Goal: Information Seeking & Learning: Learn about a topic

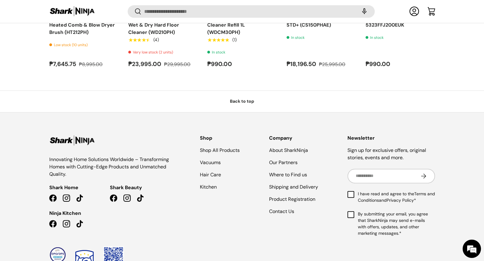
scroll to position [3201, 0]
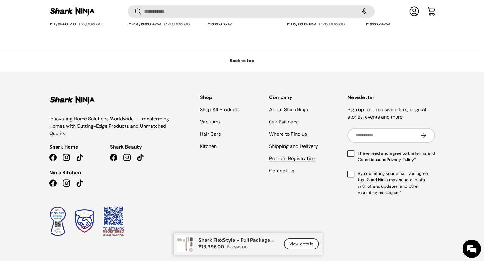
drag, startPoint x: 292, startPoint y: 158, endPoint x: 308, endPoint y: 154, distance: 16.3
click at [292, 157] on link "Product Registration" at bounding box center [292, 158] width 46 height 6
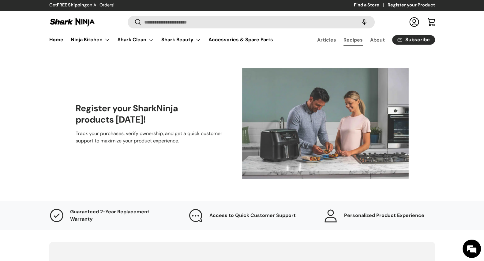
click at [350, 38] on link "Recipes" at bounding box center [352, 40] width 19 height 12
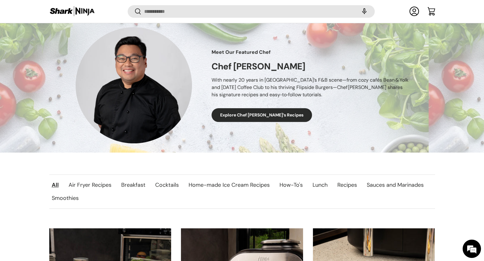
scroll to position [151, 0]
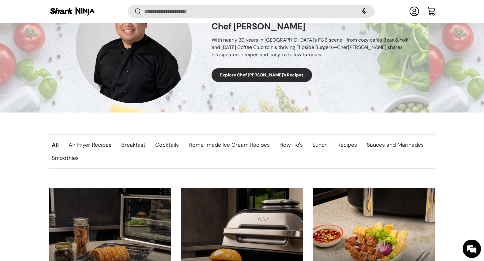
click at [71, 157] on link "Smoothies" at bounding box center [65, 158] width 37 height 13
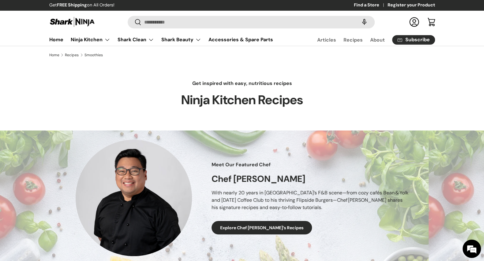
click at [76, 20] on img at bounding box center [72, 22] width 46 height 12
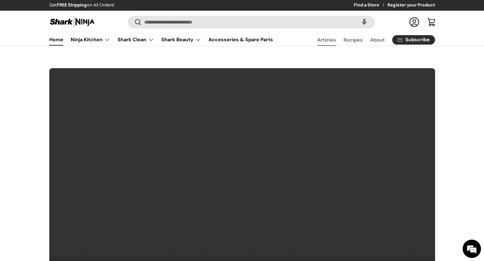
click at [326, 41] on link "Articles" at bounding box center [326, 40] width 19 height 12
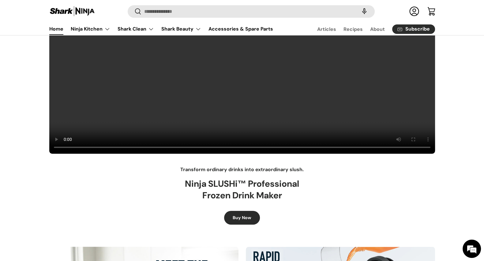
scroll to position [191, 0]
